Goal: Transaction & Acquisition: Purchase product/service

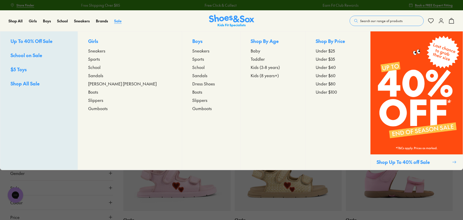
click at [118, 20] on span "Sale" at bounding box center [117, 20] width 7 height 5
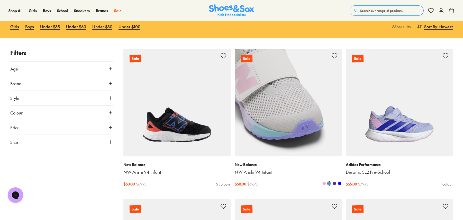
scroll to position [26, 0]
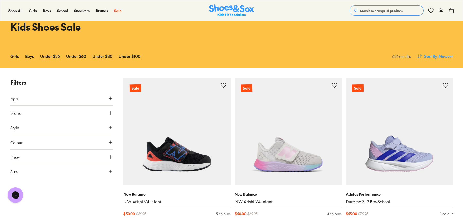
click at [435, 58] on span "Sort By" at bounding box center [430, 56] width 13 height 6
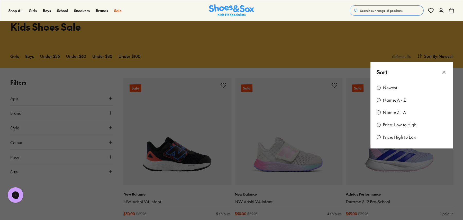
click at [398, 125] on label "Price: Low to High" at bounding box center [399, 125] width 34 height 6
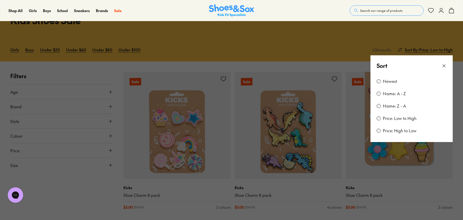
click at [445, 65] on icon at bounding box center [443, 65] width 5 height 5
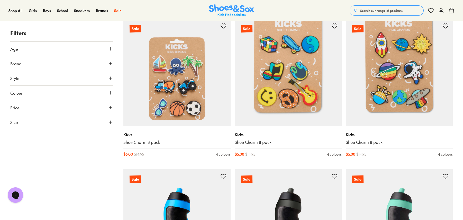
scroll to position [156, 0]
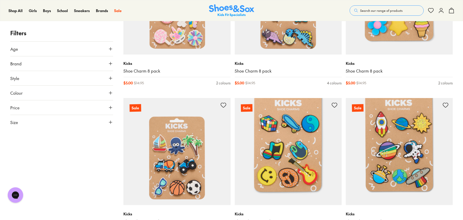
click at [110, 49] on use at bounding box center [110, 48] width 3 height 3
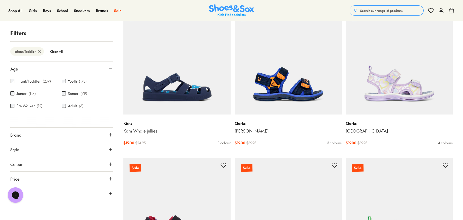
scroll to position [148, 0]
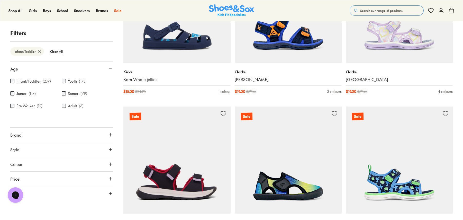
click at [109, 136] on icon at bounding box center [110, 134] width 5 height 5
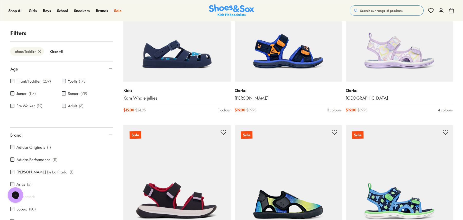
scroll to position [122, 0]
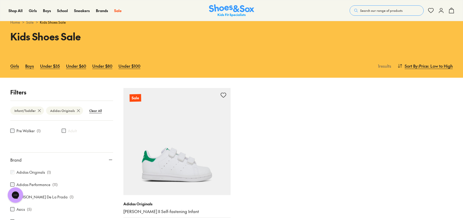
scroll to position [79, 0]
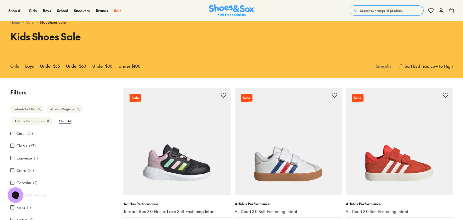
scroll to position [103, 0]
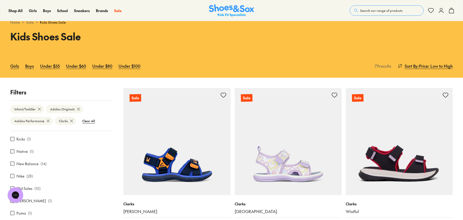
scroll to position [180, 0]
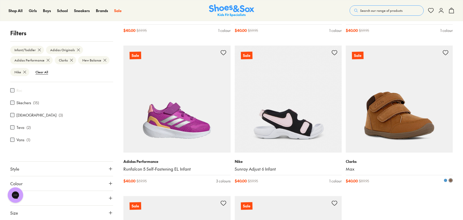
scroll to position [1454, 0]
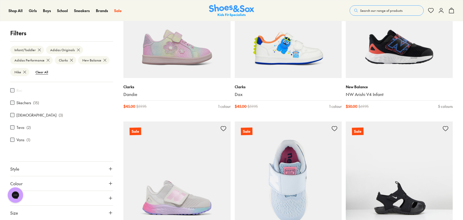
scroll to position [2610, 0]
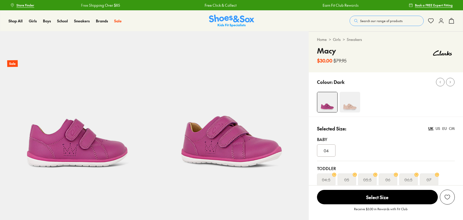
click at [349, 105] on img at bounding box center [349, 102] width 21 height 21
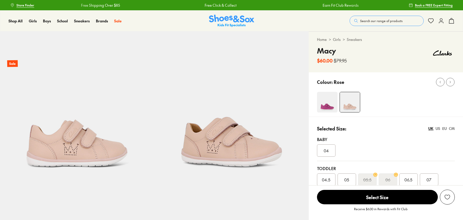
click at [328, 102] on img at bounding box center [327, 102] width 21 height 21
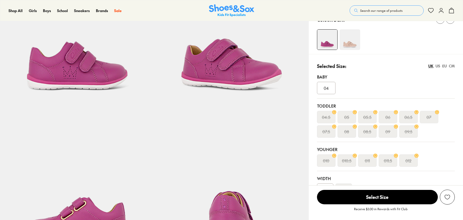
select select "*"
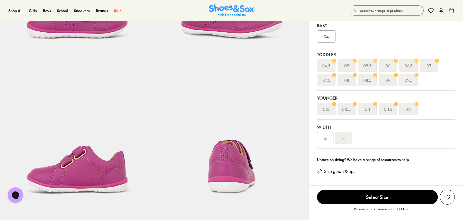
click at [325, 139] on div "D" at bounding box center [325, 138] width 16 height 12
click at [326, 139] on div "D" at bounding box center [325, 138] width 16 height 12
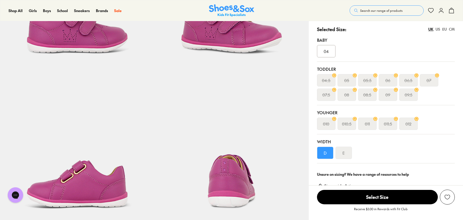
scroll to position [128, 0]
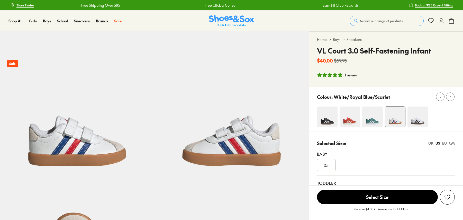
select select "*"
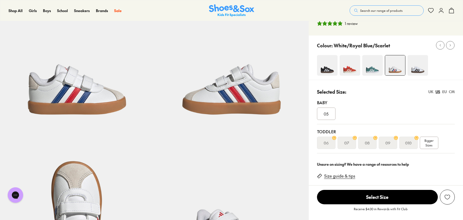
click at [444, 92] on div "EU" at bounding box center [444, 91] width 5 height 5
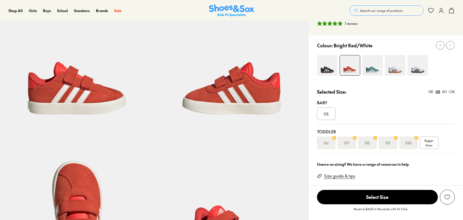
click at [444, 77] on div "Colour: Bright Red/White" at bounding box center [385, 57] width 154 height 44
select select "*"
click at [444, 92] on div "EU" at bounding box center [444, 91] width 5 height 5
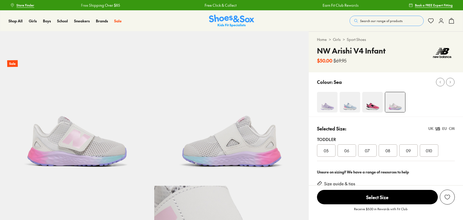
click at [444, 128] on div "EU" at bounding box center [444, 128] width 5 height 5
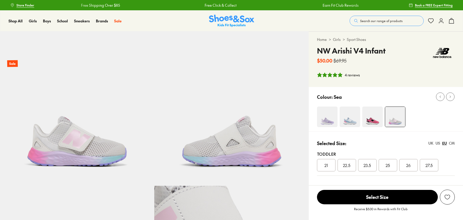
select select "*"
click at [330, 123] on img at bounding box center [327, 116] width 21 height 21
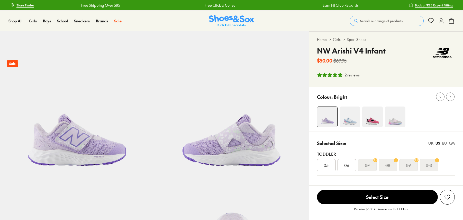
select select "*"
click at [327, 105] on div "Colour: Bright" at bounding box center [385, 109] width 154 height 44
click at [356, 120] on img at bounding box center [349, 116] width 21 height 21
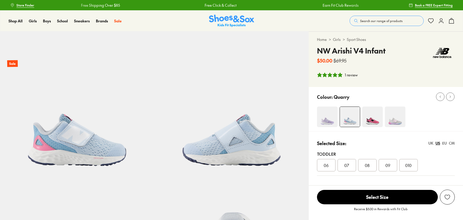
click at [371, 105] on div "Colour: Quarry" at bounding box center [385, 109] width 154 height 44
click at [374, 116] on img at bounding box center [372, 116] width 21 height 21
select select "*"
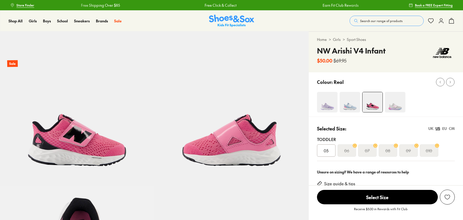
click at [395, 105] on img at bounding box center [394, 102] width 21 height 21
select select "*"
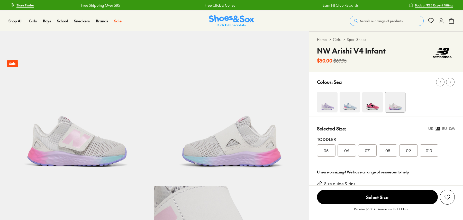
click at [328, 106] on img at bounding box center [327, 102] width 21 height 21
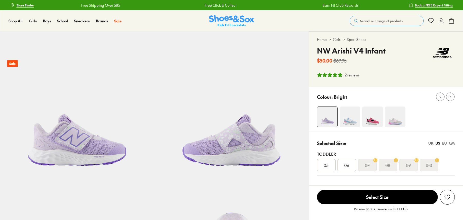
select select "*"
click at [444, 143] on div "EU" at bounding box center [444, 142] width 5 height 5
click at [348, 166] on span "22.5" at bounding box center [346, 165] width 7 height 6
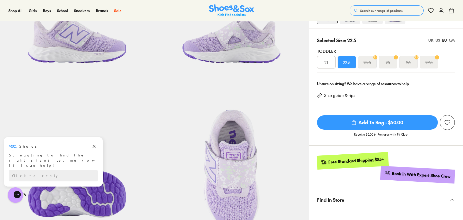
scroll to position [26, 0]
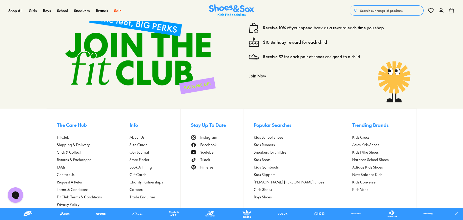
scroll to position [456, 0]
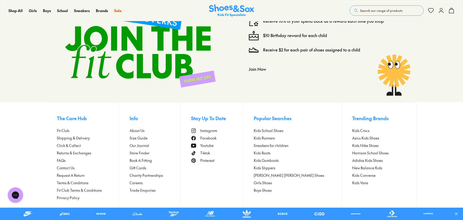
click at [65, 143] on span "Click & Collect" at bounding box center [69, 145] width 24 height 5
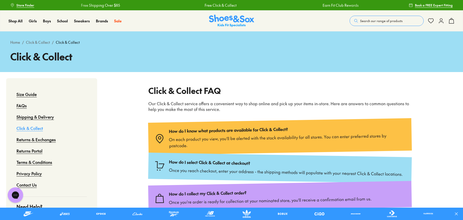
click at [233, 133] on p "How do I know what products are available for Click & Collect?" at bounding box center [287, 129] width 236 height 10
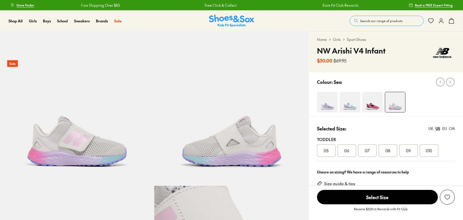
select select "*"
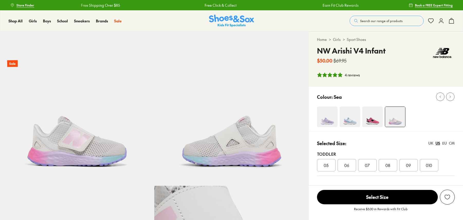
click at [445, 143] on div "EU" at bounding box center [444, 142] width 5 height 5
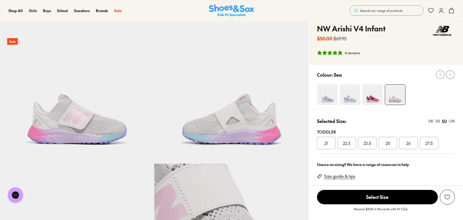
scroll to position [51, 0]
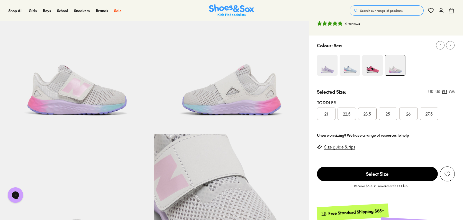
click at [349, 114] on span "22.5" at bounding box center [346, 113] width 7 height 6
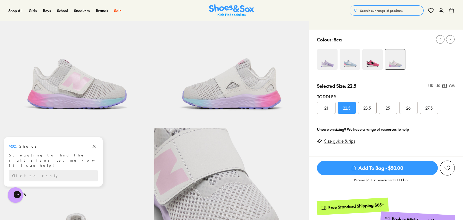
scroll to position [51, 0]
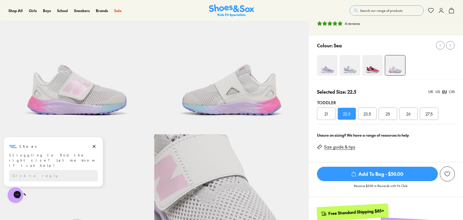
click at [438, 91] on div "US" at bounding box center [437, 91] width 5 height 5
click at [444, 91] on div "EU" at bounding box center [444, 91] width 5 height 5
click at [370, 114] on span "23.5" at bounding box center [366, 113] width 7 height 6
click at [438, 91] on div "US" at bounding box center [437, 91] width 5 height 5
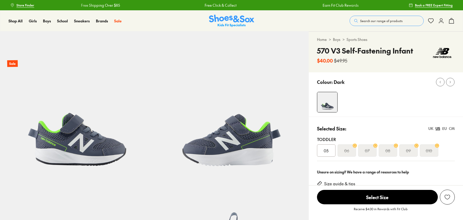
select select "*"
